Goal: Task Accomplishment & Management: Manage account settings

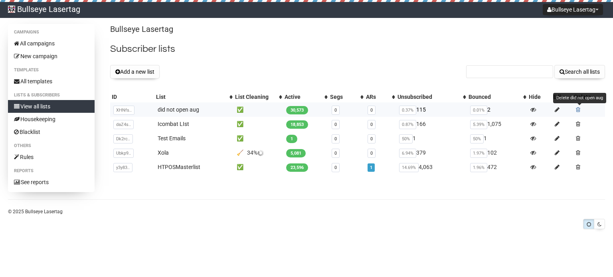
click at [578, 110] on span at bounding box center [578, 110] width 4 height 6
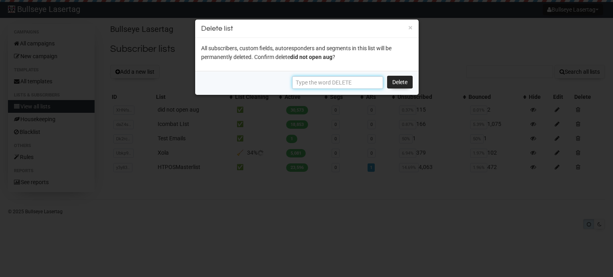
click at [330, 84] on input "text" at bounding box center [337, 82] width 91 height 13
type input "DELETE"
drag, startPoint x: 391, startPoint y: 117, endPoint x: 391, endPoint y: 105, distance: 11.2
click at [391, 115] on div at bounding box center [306, 138] width 613 height 277
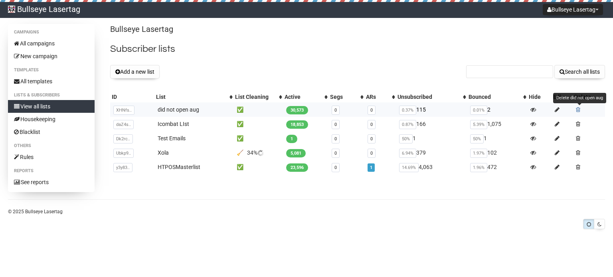
click at [580, 108] on span at bounding box center [578, 110] width 4 height 6
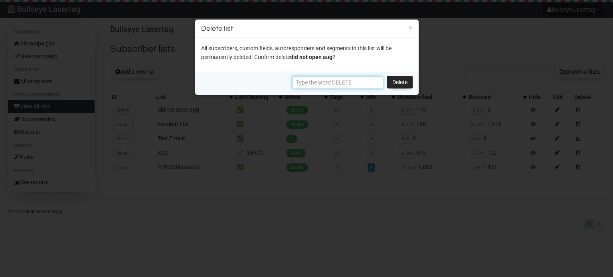
click at [325, 80] on input "text" at bounding box center [337, 82] width 91 height 13
type input "d"
type input "DELETE"
click at [395, 81] on link "Delete" at bounding box center [400, 82] width 26 height 13
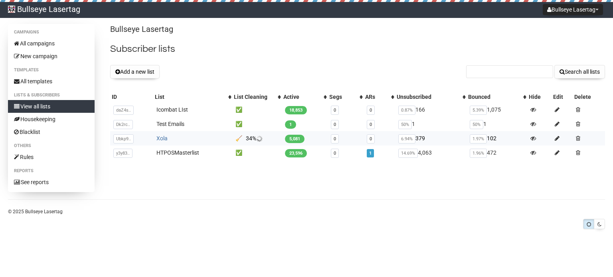
click at [164, 137] on link "Xola" at bounding box center [161, 138] width 11 height 6
